Goal: Task Accomplishment & Management: Complete application form

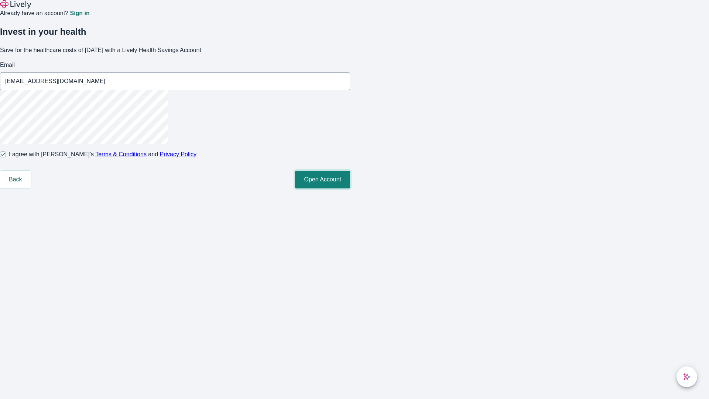
click at [350, 188] on button "Open Account" at bounding box center [322, 180] width 55 height 18
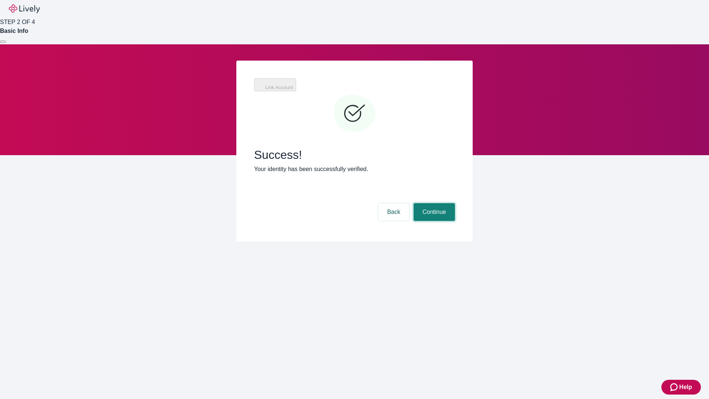
click at [433, 203] on button "Continue" at bounding box center [434, 212] width 41 height 18
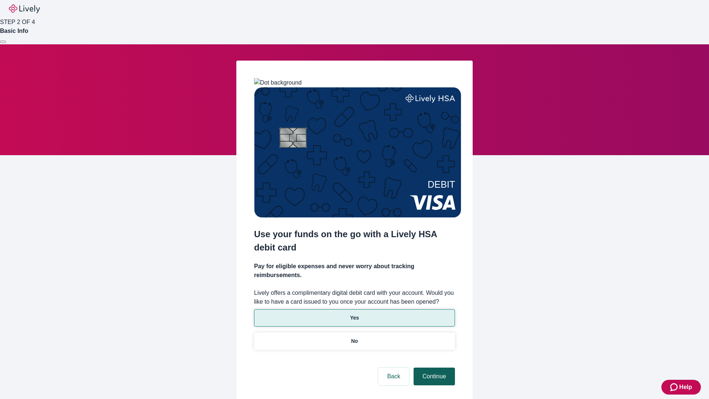
click at [354, 314] on p "Yes" at bounding box center [354, 318] width 9 height 8
click at [433, 367] on button "Continue" at bounding box center [434, 376] width 41 height 18
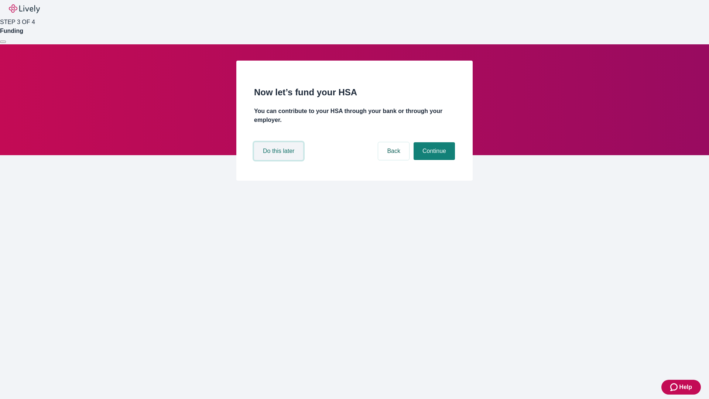
click at [280, 160] on button "Do this later" at bounding box center [278, 151] width 49 height 18
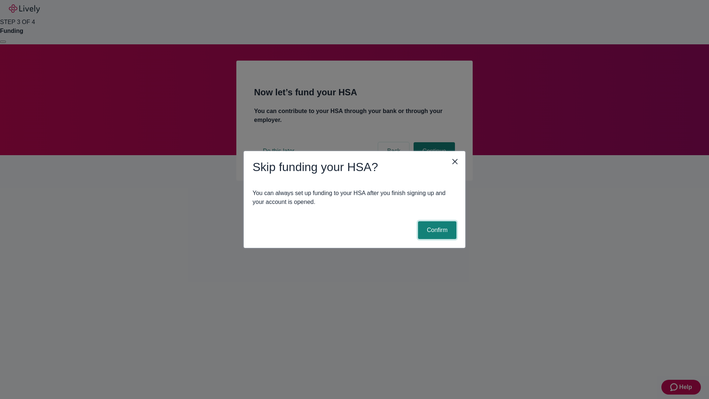
click at [436, 230] on button "Confirm" at bounding box center [437, 230] width 38 height 18
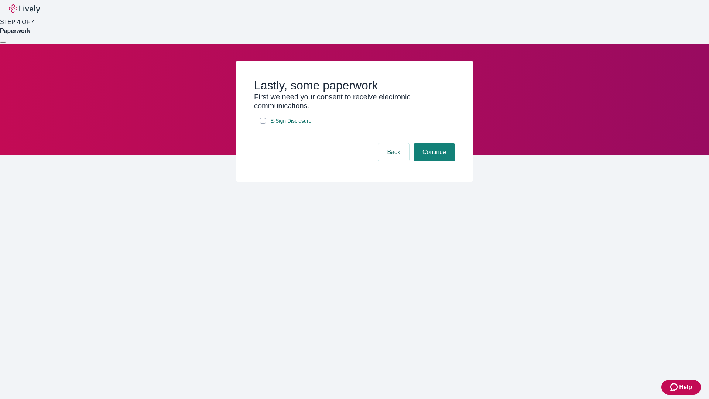
click at [263, 124] on input "E-Sign Disclosure" at bounding box center [263, 121] width 6 height 6
checkbox input "true"
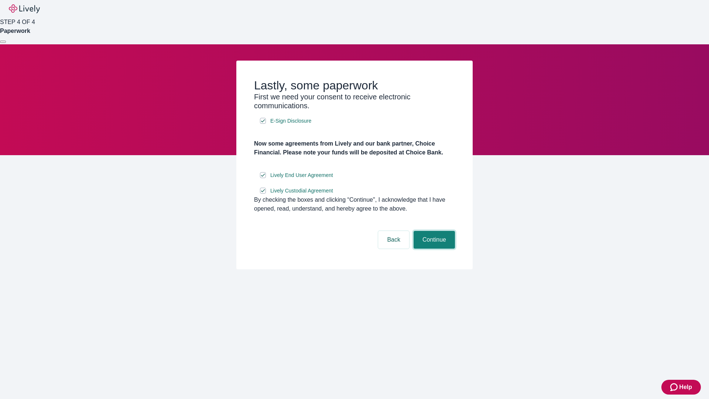
click at [433, 249] on button "Continue" at bounding box center [434, 240] width 41 height 18
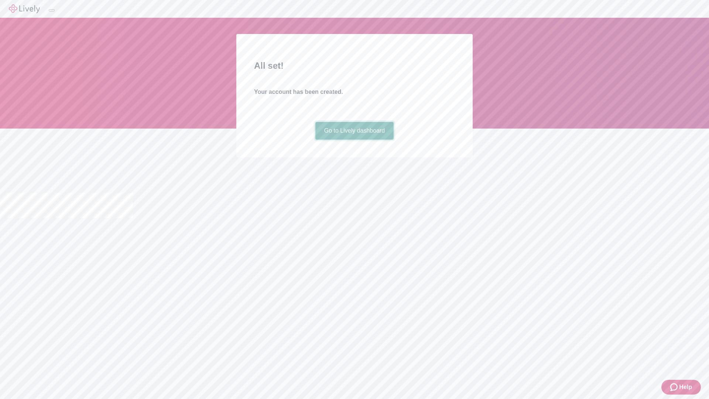
click at [354, 140] on link "Go to Lively dashboard" at bounding box center [354, 131] width 79 height 18
